Goal: Navigation & Orientation: Find specific page/section

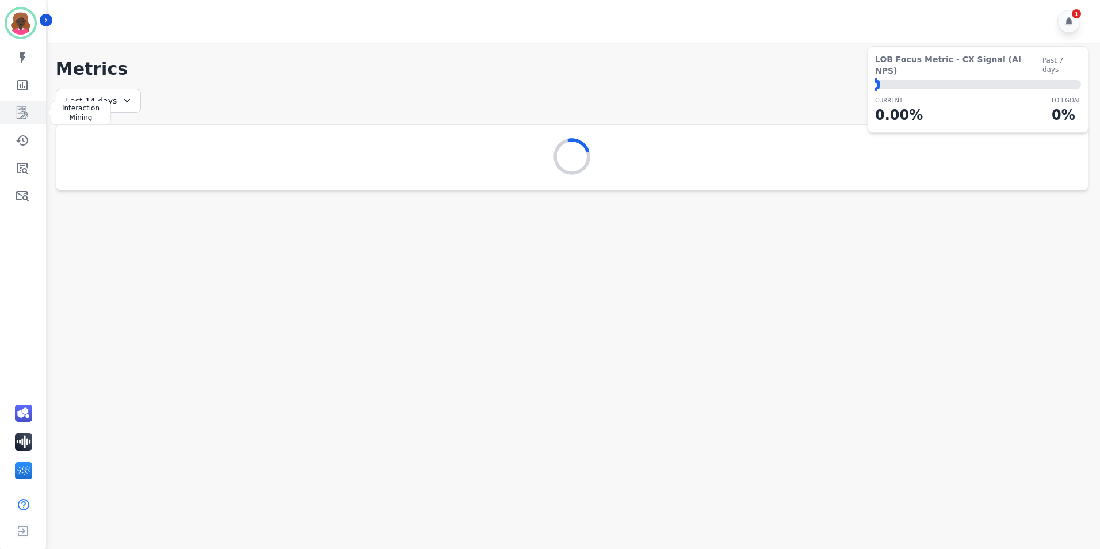
click at [29, 114] on icon "Sidebar" at bounding box center [23, 113] width 14 height 14
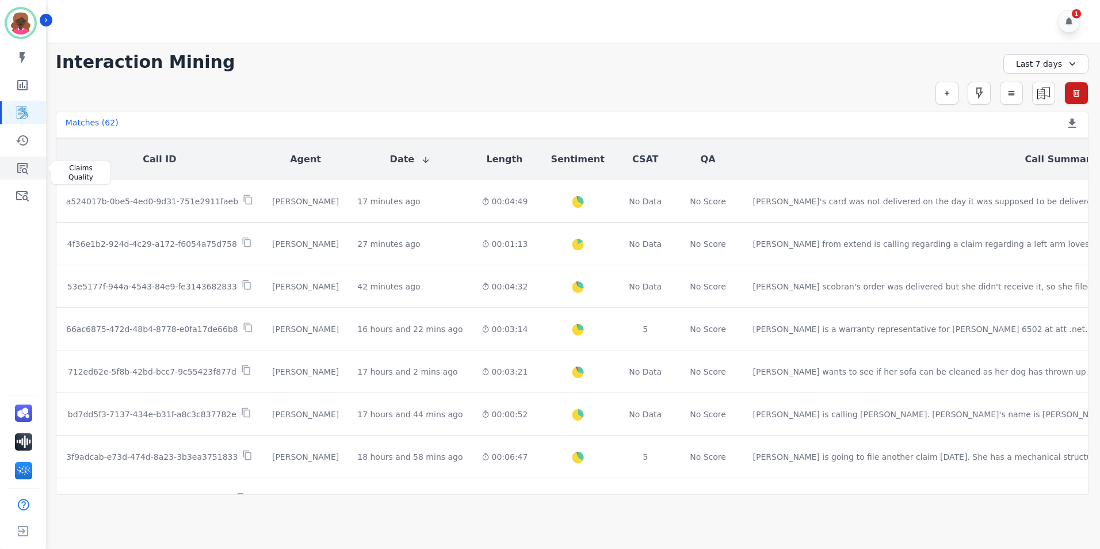
click at [18, 169] on icon "Sidebar" at bounding box center [22, 169] width 11 height 12
